Goal: Task Accomplishment & Management: Complete application form

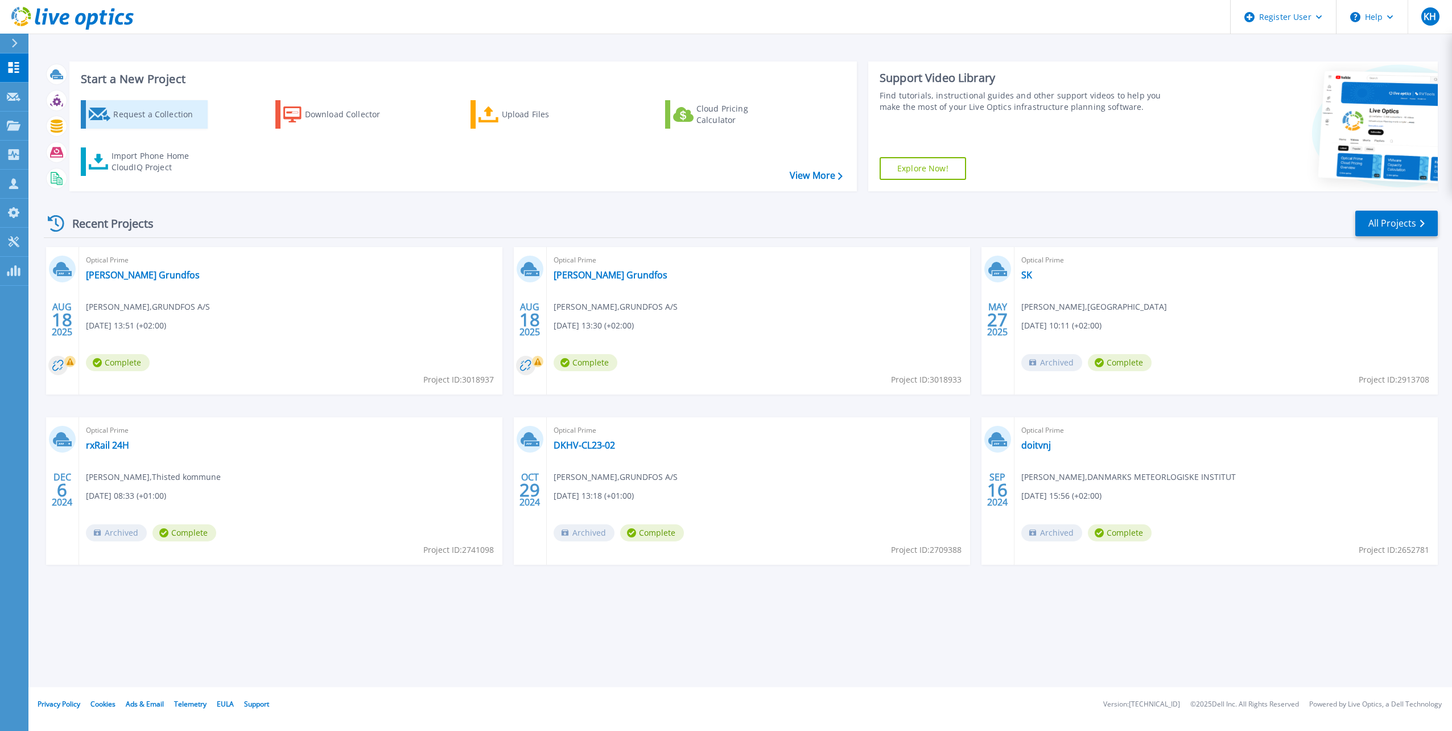
click at [132, 114] on div "Request a Collection" at bounding box center [158, 114] width 91 height 23
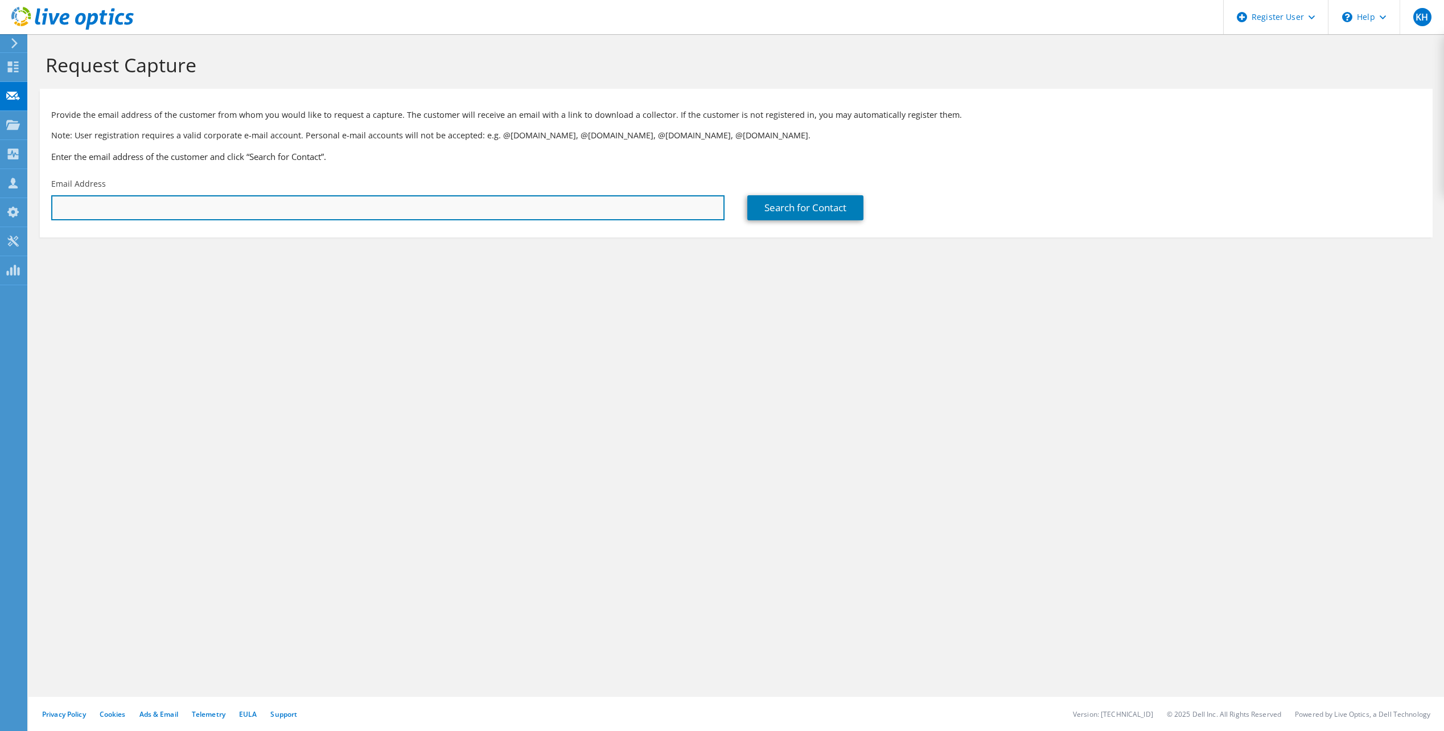
click at [183, 208] on input "text" at bounding box center [387, 207] width 673 height 25
type input "t"
paste input ""[PERSON_NAME] (SUM-NGC)" <[EMAIL_ADDRESS][DOMAIN_NAME]>"
click at [294, 207] on input ""[PERSON_NAME] (SUM-NGC)" <[EMAIL_ADDRESS][DOMAIN_NAME]>" at bounding box center [387, 207] width 673 height 25
type input "[EMAIL_ADDRESS][DOMAIN_NAME]"
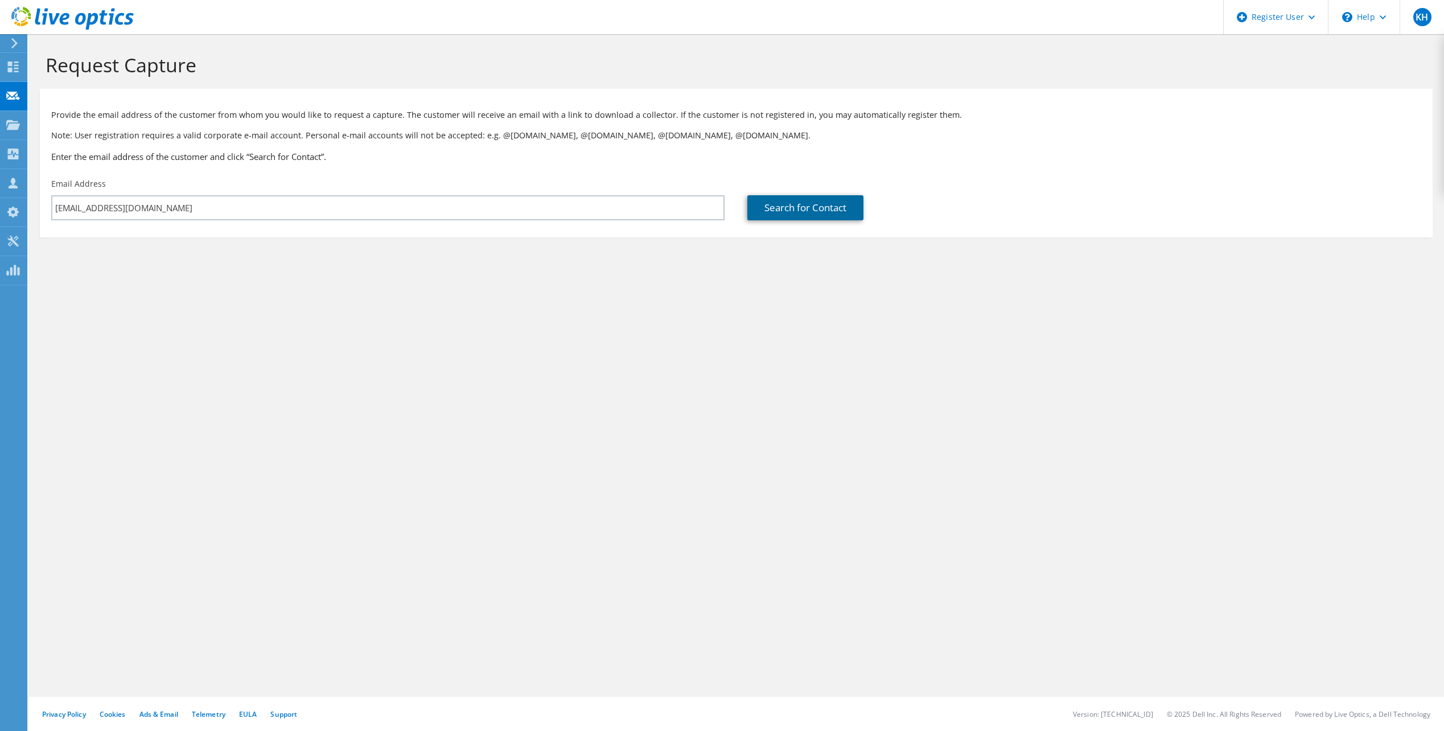
click at [782, 209] on link "Search for Contact" at bounding box center [805, 207] width 116 height 25
type input "Nationalt Genom Center"
type input "[PERSON_NAME]"
type input "Thaysen"
type input "[GEOGRAPHIC_DATA]"
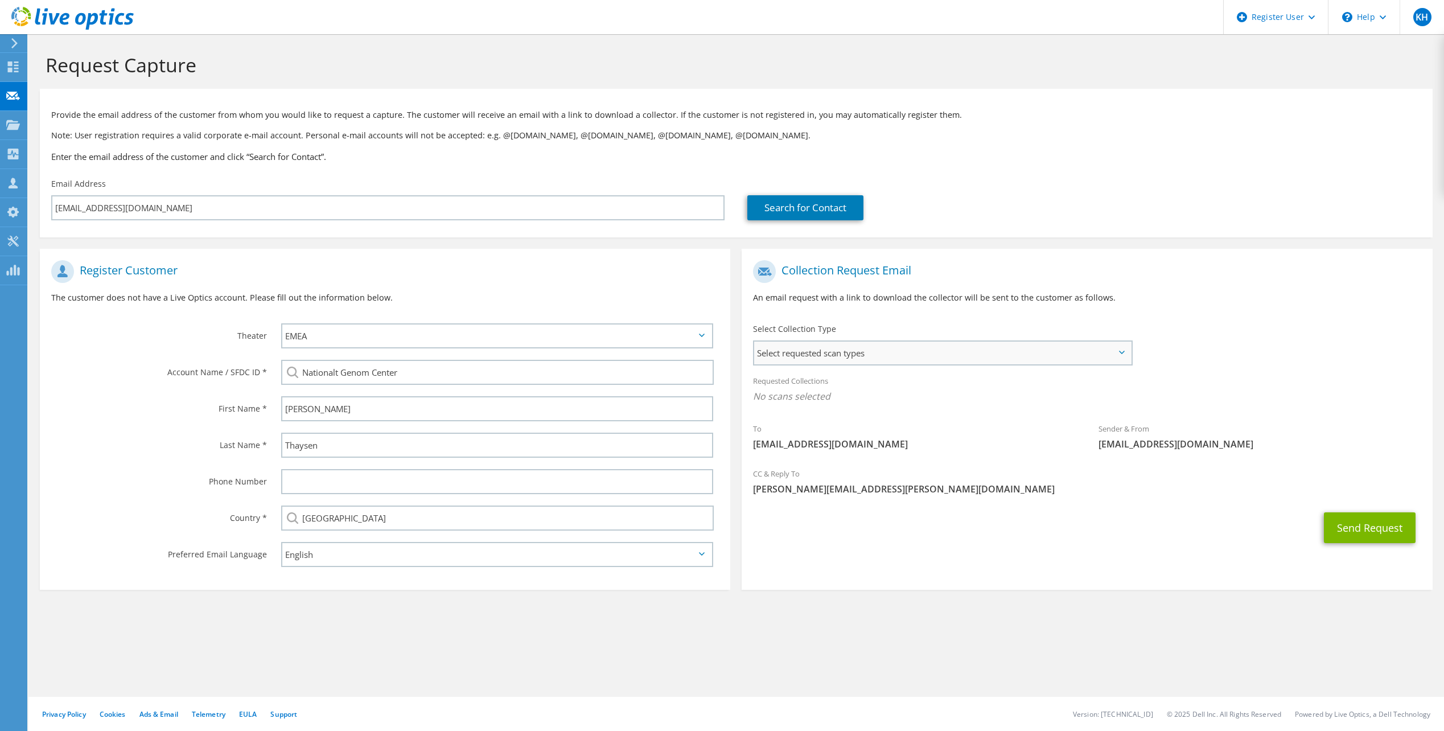
click at [1114, 342] on span "Select requested scan types" at bounding box center [942, 352] width 376 height 23
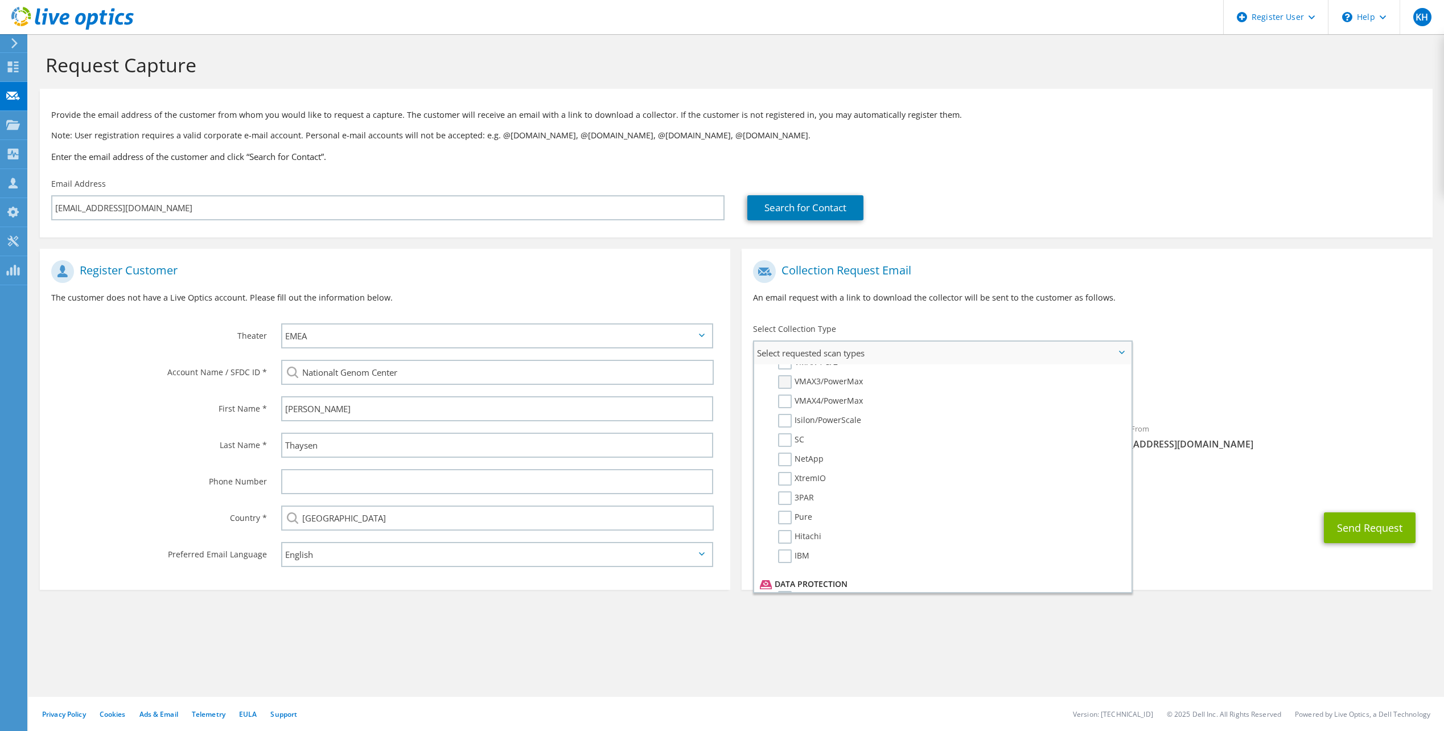
scroll to position [275, 0]
click at [787, 386] on label "VMAX3/PowerMax" at bounding box center [820, 389] width 85 height 14
click at [0, 0] on input "VMAX3/PowerMax" at bounding box center [0, 0] width 0 height 0
click at [1291, 465] on div "CC & Reply To [PERSON_NAME][EMAIL_ADDRESS][PERSON_NAME][DOMAIN_NAME]" at bounding box center [1086, 484] width 690 height 39
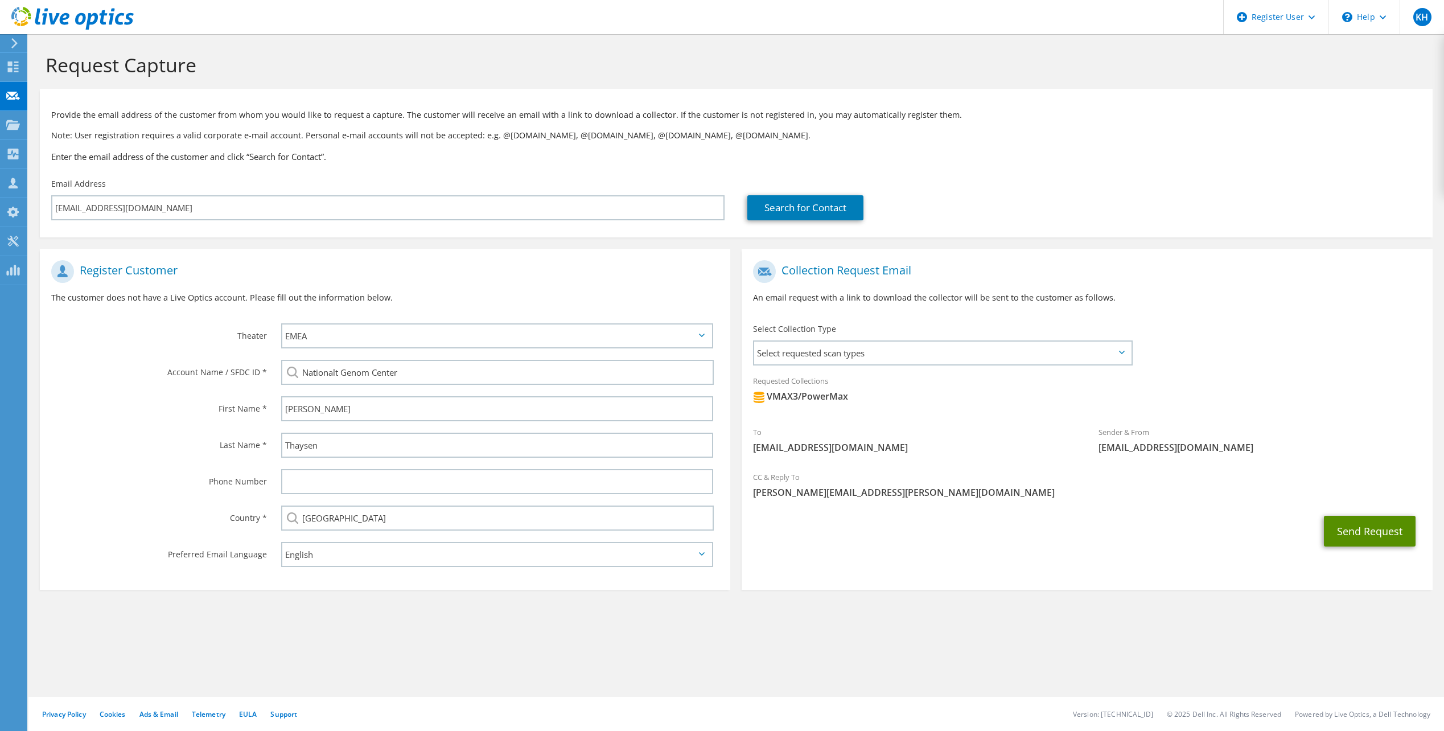
click at [1361, 532] on button "Send Request" at bounding box center [1369, 530] width 92 height 31
